Goal: Check status: Check status

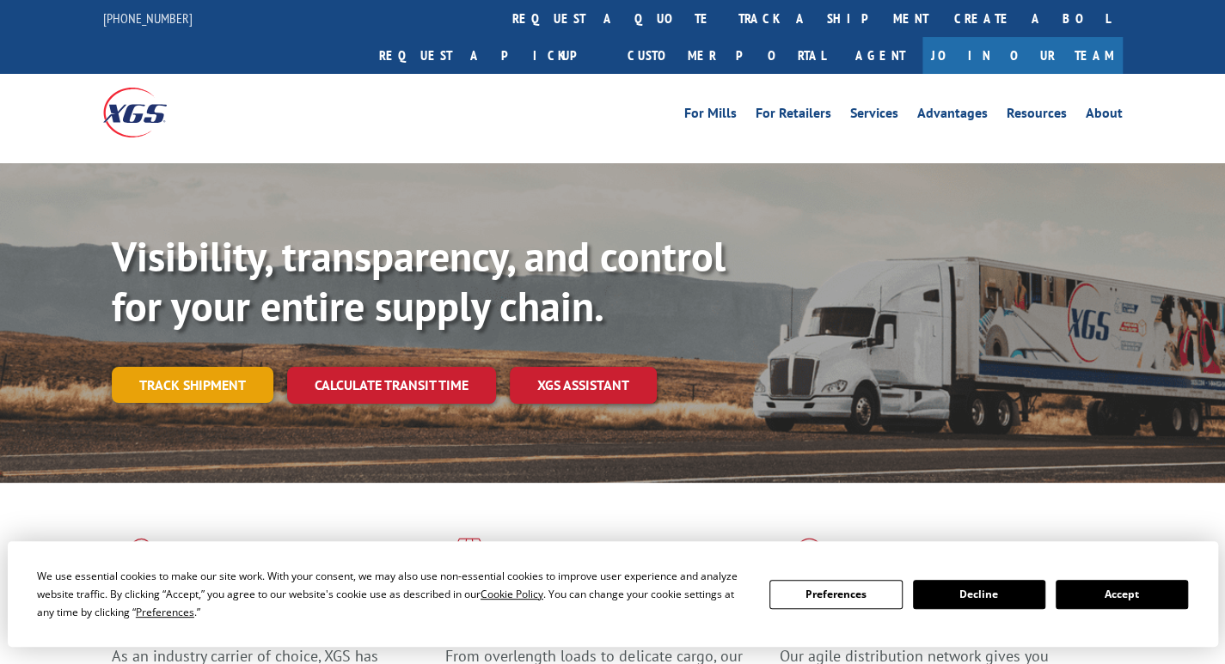
click at [193, 367] on link "Track shipment" at bounding box center [193, 385] width 162 height 36
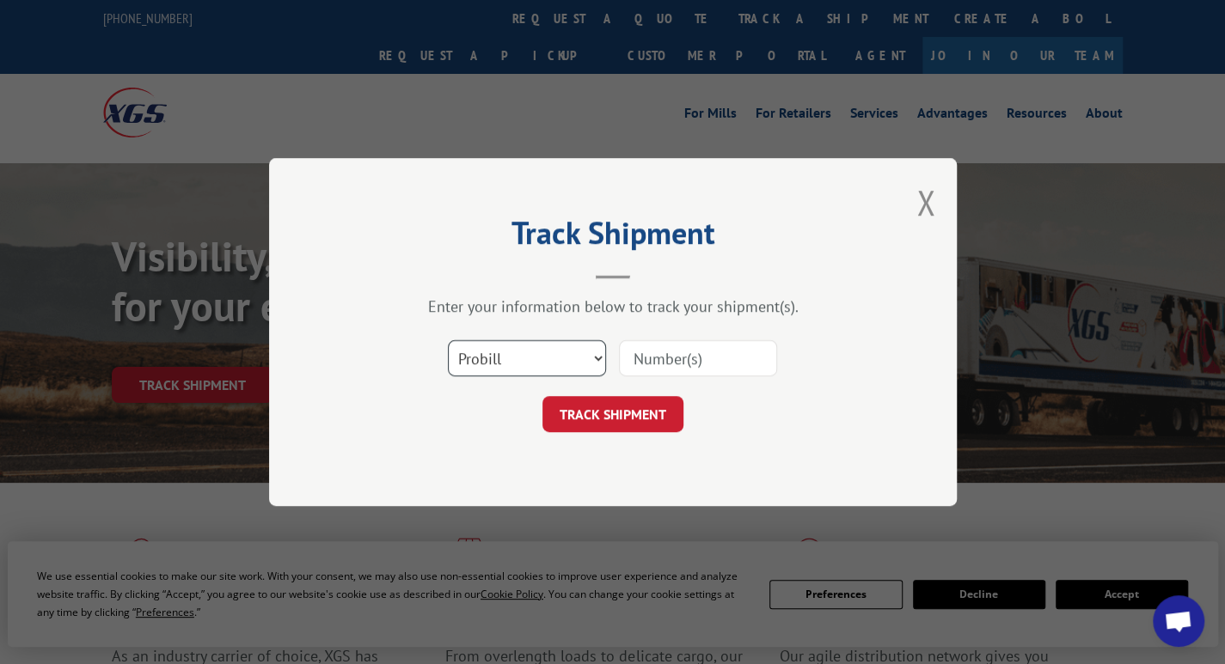
click at [489, 350] on select "Select category... Probill BOL PO" at bounding box center [527, 358] width 158 height 36
select select "bol"
click at [448, 340] on select "Select category... Probill BOL PO" at bounding box center [527, 358] width 158 height 36
click at [634, 360] on input at bounding box center [698, 358] width 158 height 36
paste input "373398"
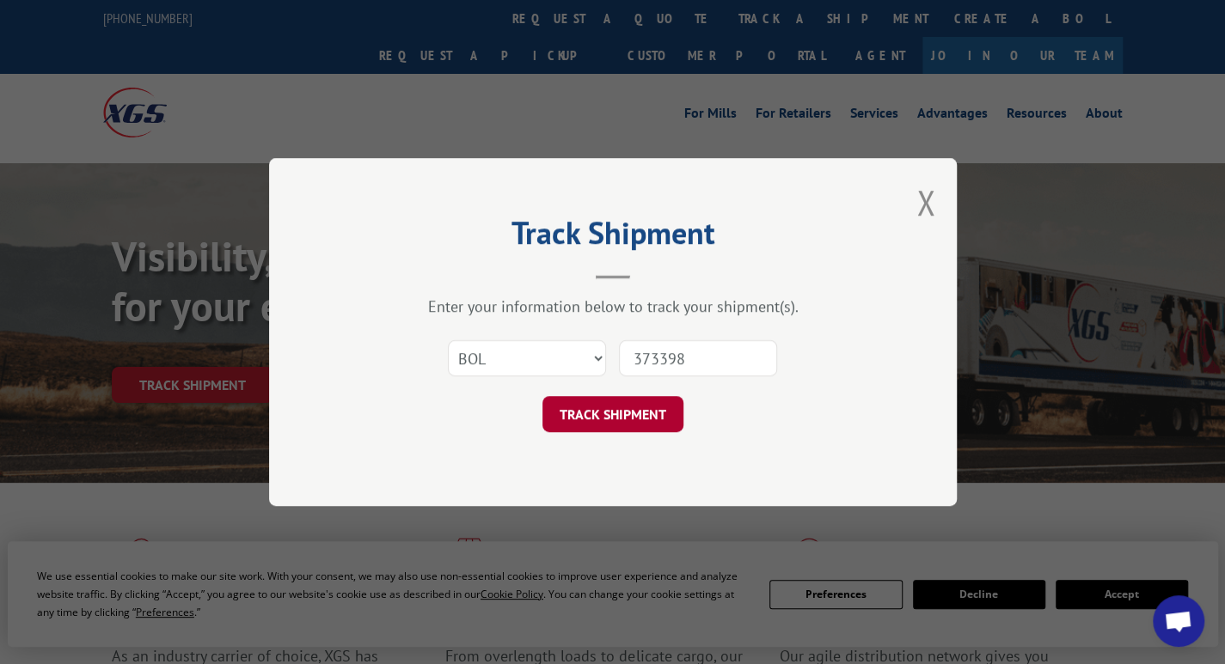
type input "373398"
click at [629, 413] on button "TRACK SHIPMENT" at bounding box center [612, 414] width 141 height 36
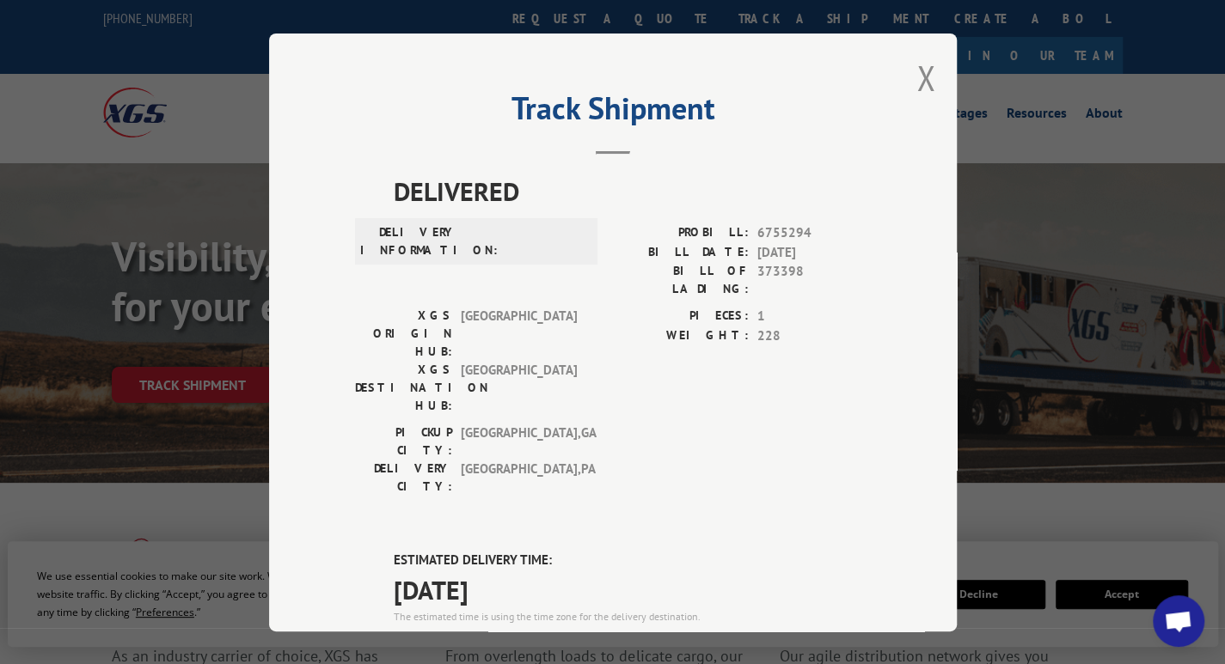
drag, startPoint x: 816, startPoint y: 543, endPoint x: 749, endPoint y: 541, distance: 66.2
click at [757, 637] on span "17689314" at bounding box center [813, 647] width 113 height 20
copy span "17689314"
click at [921, 70] on button "Close modal" at bounding box center [925, 78] width 19 height 46
